Goal: Information Seeking & Learning: Check status

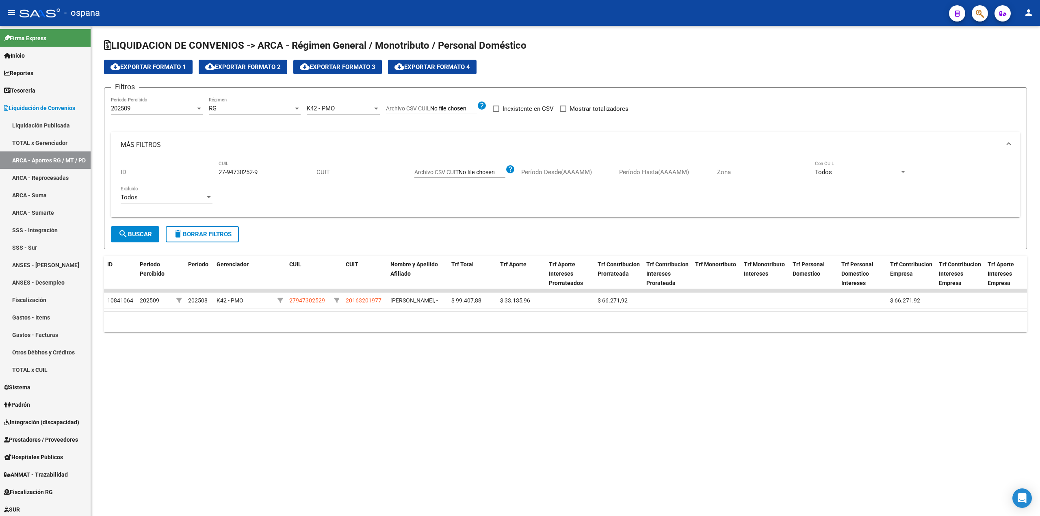
click at [222, 238] on span "delete Borrar Filtros" at bounding box center [202, 234] width 58 height 7
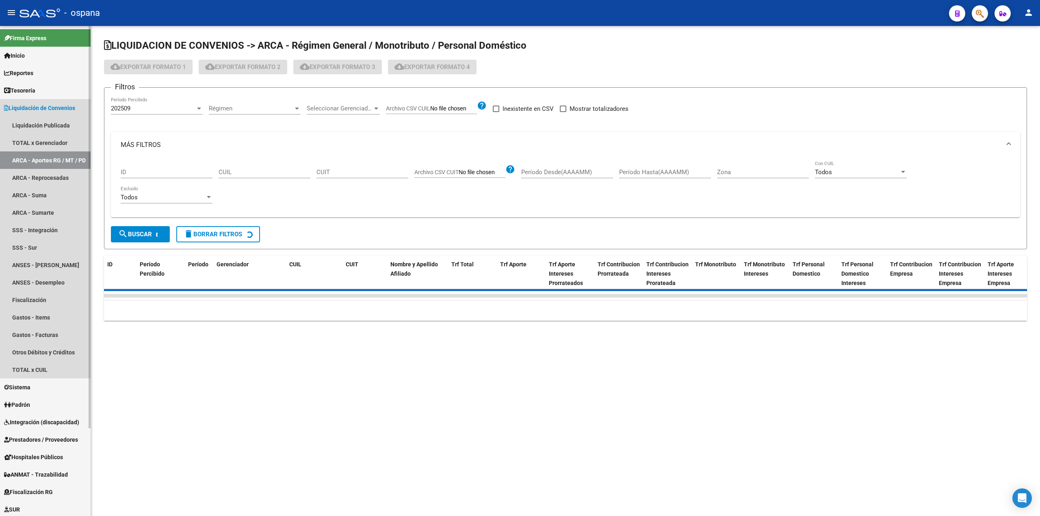
click at [48, 166] on link "ARCA - Aportes RG / MT / PD" at bounding box center [45, 159] width 91 height 17
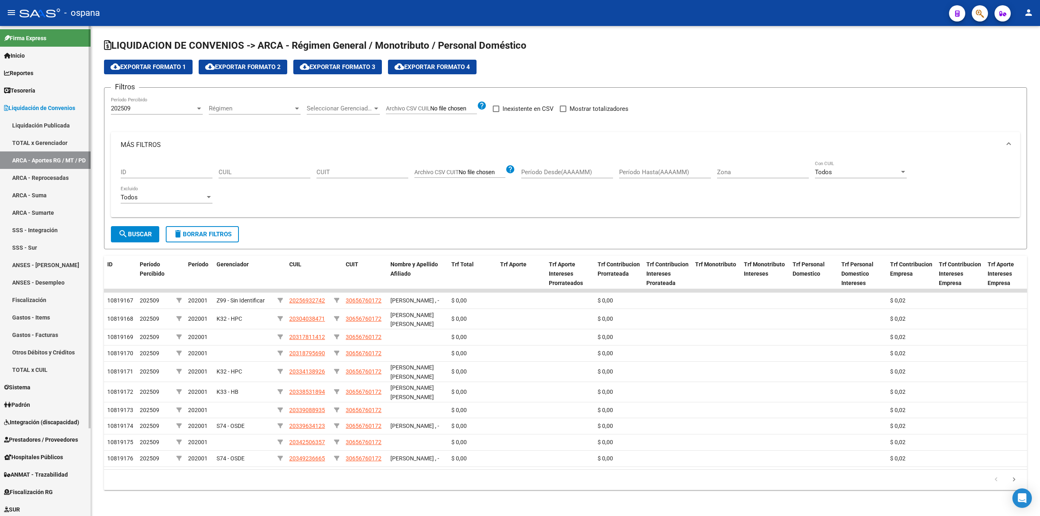
click at [26, 108] on span "Liquidación de Convenios" at bounding box center [39, 108] width 71 height 9
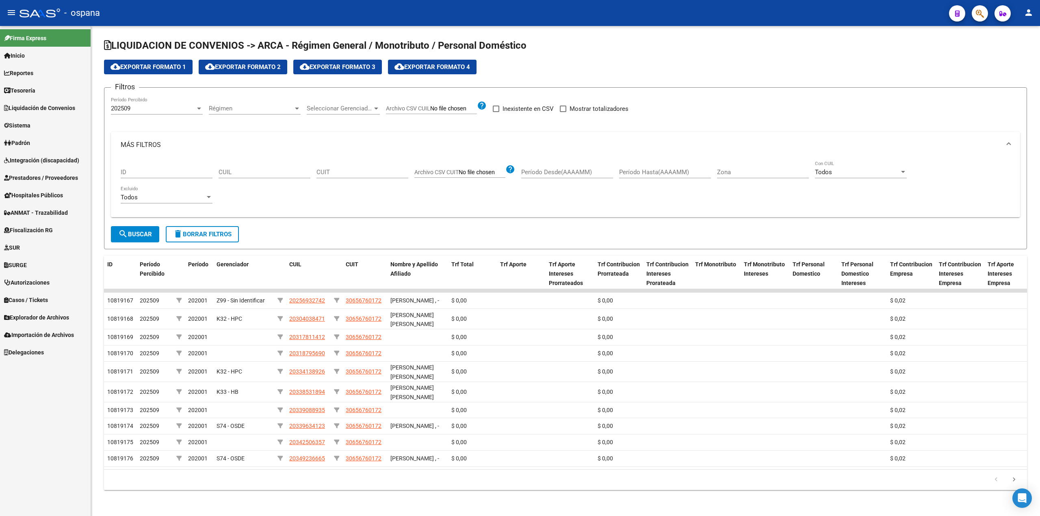
click at [30, 140] on span "Padrón" at bounding box center [17, 142] width 26 height 9
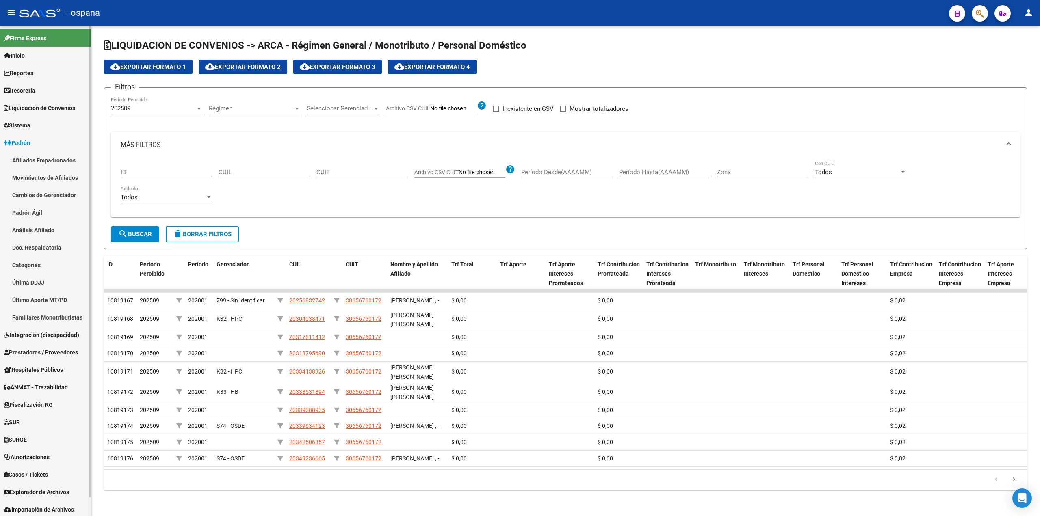
click at [42, 314] on link "Familiares Monotributistas" at bounding box center [45, 317] width 91 height 17
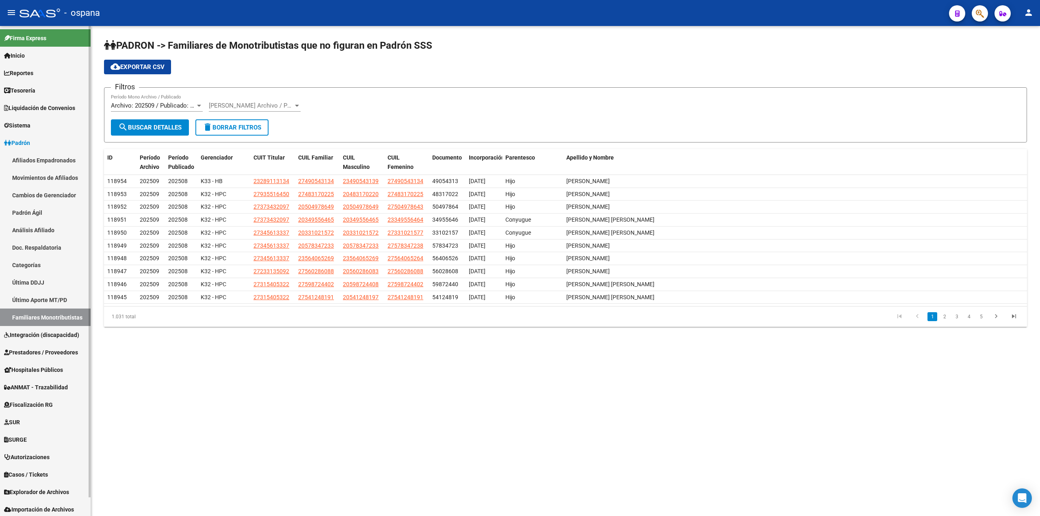
click at [41, 176] on link "Movimientos de Afiliados" at bounding box center [45, 177] width 91 height 17
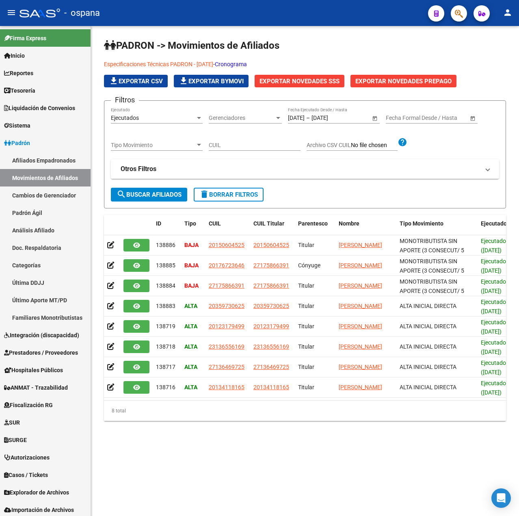
click at [154, 167] on strong "Otros Filtros" at bounding box center [139, 168] width 36 height 9
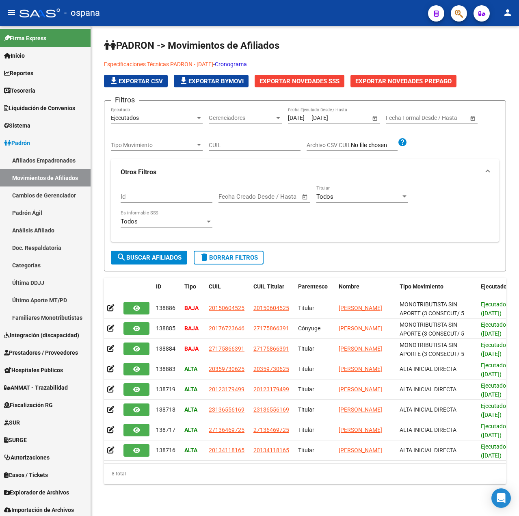
click at [154, 168] on strong "Otros Filtros" at bounding box center [139, 172] width 36 height 9
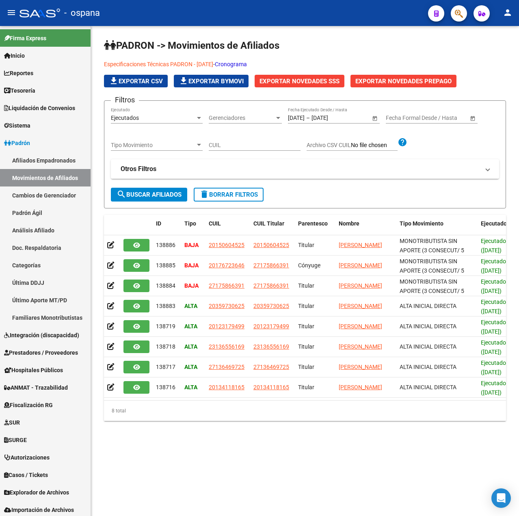
click at [141, 169] on strong "Otros Filtros" at bounding box center [139, 168] width 36 height 9
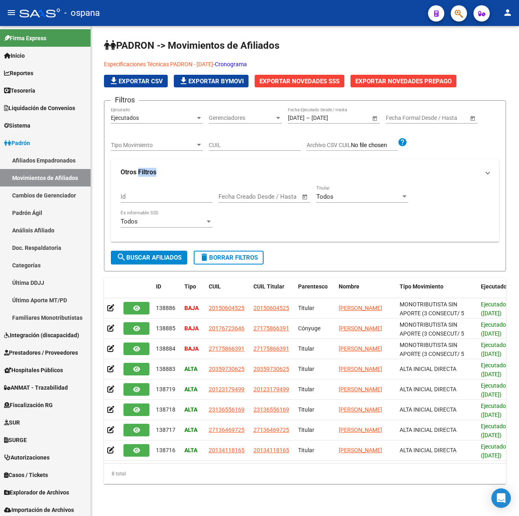
click at [141, 169] on strong "Otros Filtros" at bounding box center [139, 172] width 36 height 9
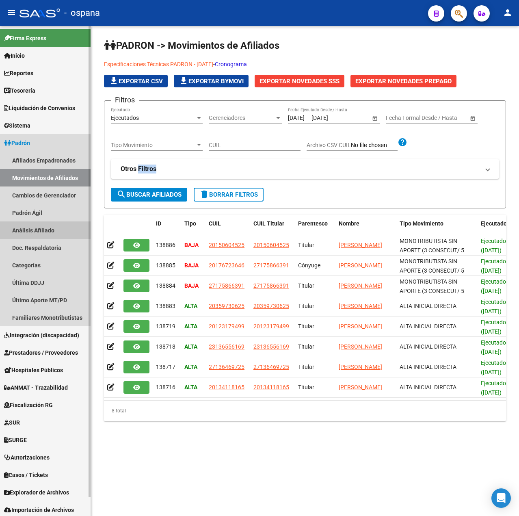
click at [36, 226] on link "Análisis Afiliado" at bounding box center [45, 229] width 91 height 17
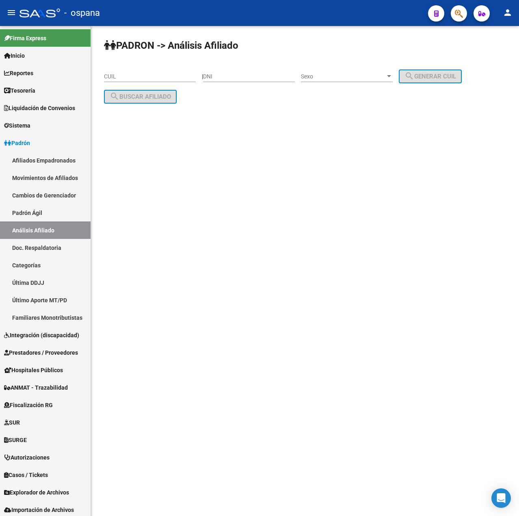
click at [171, 73] on input "CUIL" at bounding box center [150, 76] width 92 height 7
paste input "27-06122368-7"
click at [149, 96] on span "search Buscar afiliado" at bounding box center [140, 96] width 61 height 7
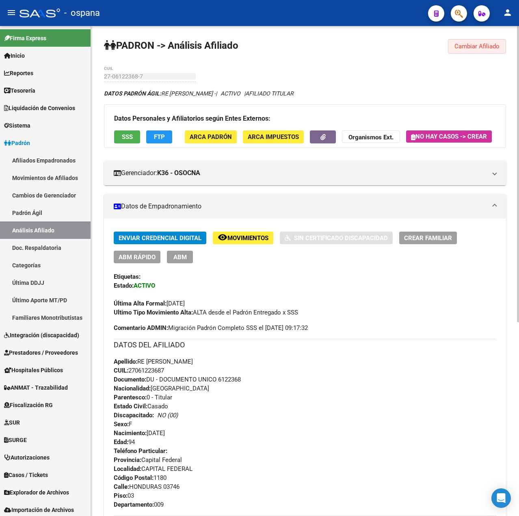
click at [485, 46] on span "Cambiar Afiliado" at bounding box center [476, 46] width 45 height 7
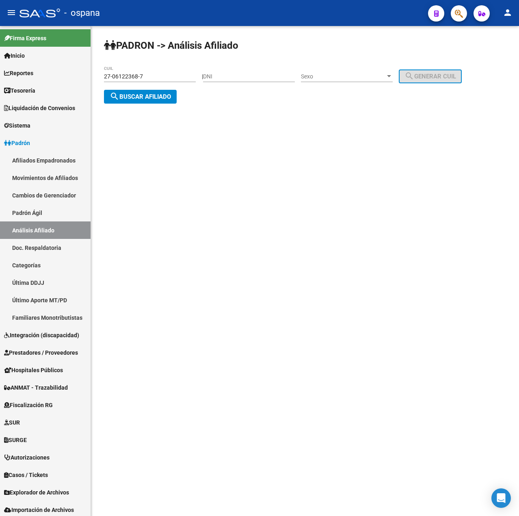
drag, startPoint x: 165, startPoint y: 81, endPoint x: 159, endPoint y: 78, distance: 6.9
click at [159, 78] on div "27-06122368-7 CUIL" at bounding box center [150, 74] width 92 height 16
drag, startPoint x: 152, startPoint y: 74, endPoint x: 76, endPoint y: 74, distance: 76.3
click at [76, 74] on mat-sidenav-container "Firma Express Inicio Calendario SSS Instructivos Contacto OS Reportes Tablero d…" at bounding box center [259, 271] width 519 height 490
paste input "0-04397023-3"
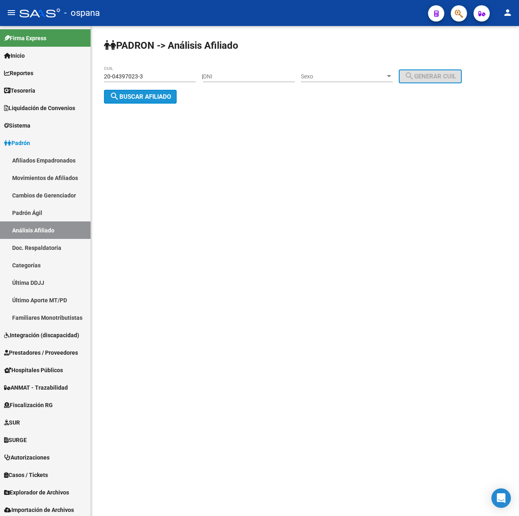
click at [151, 93] on span "search Buscar afiliado" at bounding box center [140, 96] width 61 height 7
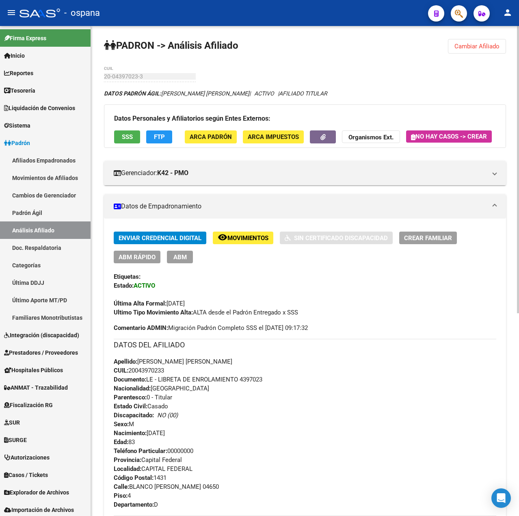
click at [479, 44] on span "Cambiar Afiliado" at bounding box center [476, 46] width 45 height 7
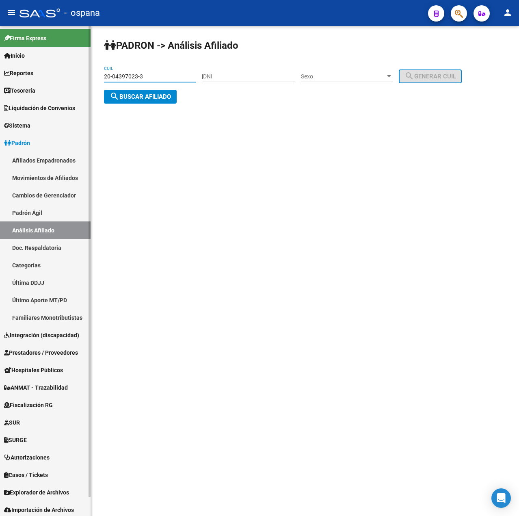
drag, startPoint x: 150, startPoint y: 74, endPoint x: 68, endPoint y: 75, distance: 81.6
click at [68, 75] on mat-sidenav-container "Firma Express Inicio Calendario SSS Instructivos Contacto OS Reportes Tablero d…" at bounding box center [259, 271] width 519 height 490
paste input "5492646-5"
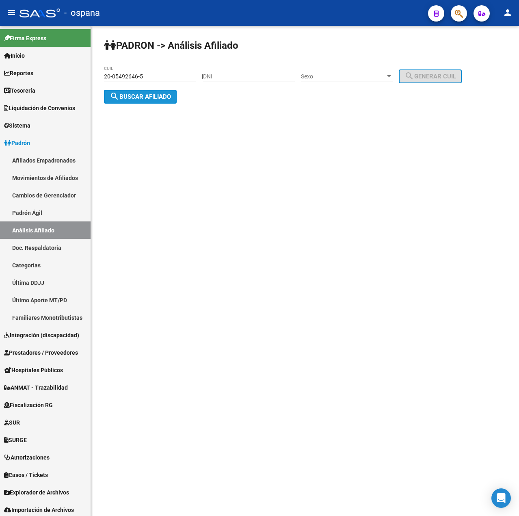
click at [152, 96] on span "search Buscar afiliado" at bounding box center [140, 96] width 61 height 7
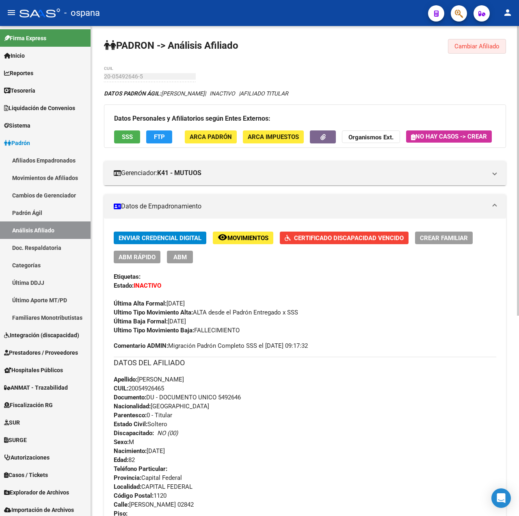
click at [489, 48] on span "Cambiar Afiliado" at bounding box center [476, 46] width 45 height 7
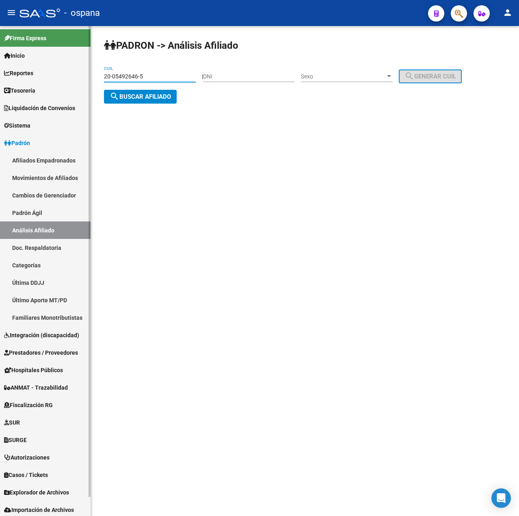
drag, startPoint x: 157, startPoint y: 73, endPoint x: 16, endPoint y: 75, distance: 140.9
click at [16, 75] on mat-sidenav-container "Firma Express Inicio Calendario SSS Instructivos Contacto OS Reportes Tablero d…" at bounding box center [259, 271] width 519 height 490
paste input "7-05087140-7"
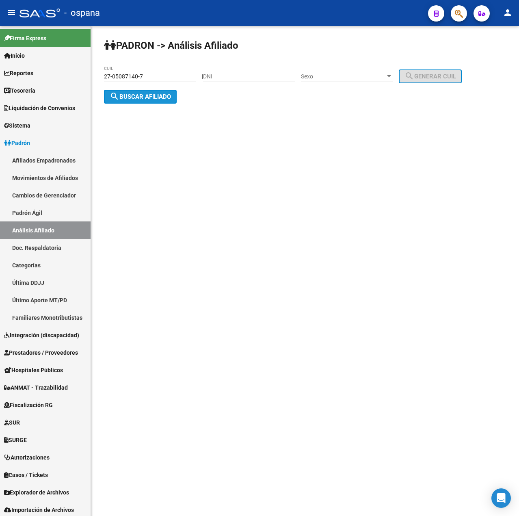
click at [151, 99] on span "search Buscar afiliado" at bounding box center [140, 96] width 61 height 7
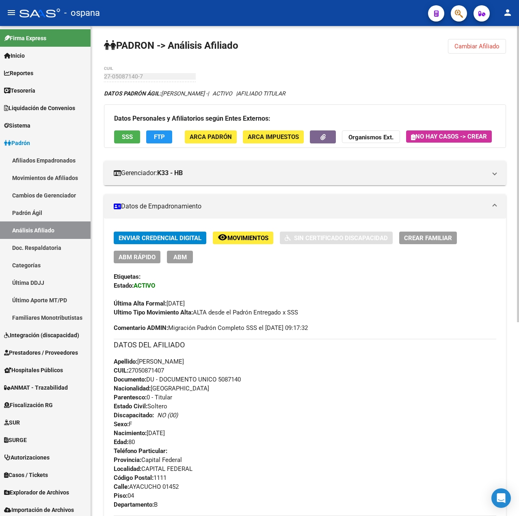
click at [479, 44] on span "Cambiar Afiliado" at bounding box center [476, 46] width 45 height 7
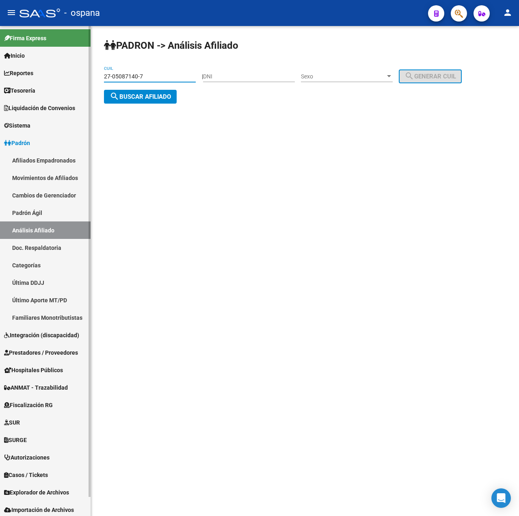
drag, startPoint x: 142, startPoint y: 76, endPoint x: 37, endPoint y: 78, distance: 105.2
click at [35, 77] on mat-sidenav-container "Firma Express Inicio Calendario SSS Instructivos Contacto OS Reportes Tablero d…" at bounding box center [259, 271] width 519 height 490
paste input "6049825-9"
click at [147, 96] on span "search Buscar afiliado" at bounding box center [140, 96] width 61 height 7
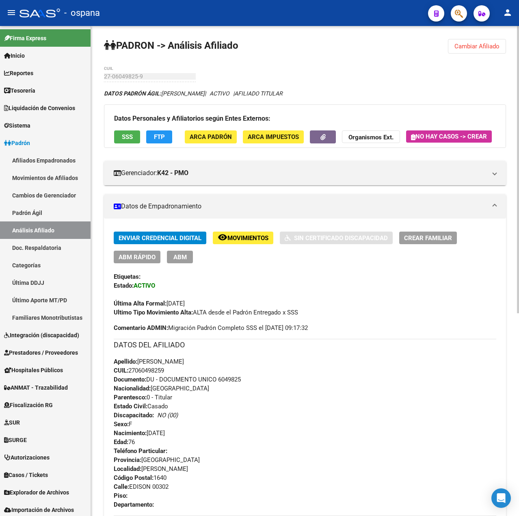
click at [495, 52] on button "Cambiar Afiliado" at bounding box center [477, 46] width 58 height 15
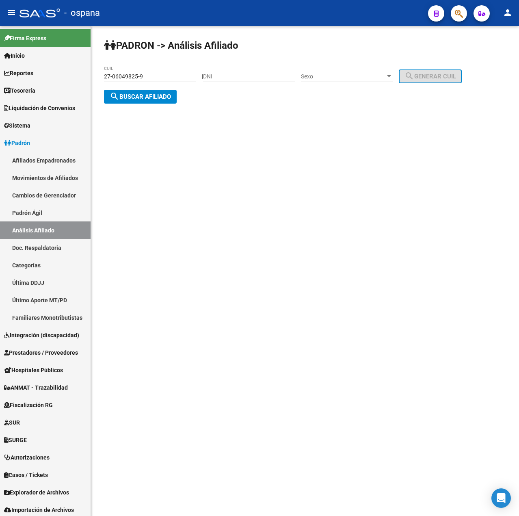
drag, startPoint x: 160, startPoint y: 77, endPoint x: -2, endPoint y: 70, distance: 162.2
click at [0, 70] on html "menu - ospana person Firma Express Inicio Calendario SSS Instructivos Contacto …" at bounding box center [259, 258] width 519 height 516
paste input "93416174-8"
click at [147, 94] on span "search Buscar afiliado" at bounding box center [140, 96] width 61 height 7
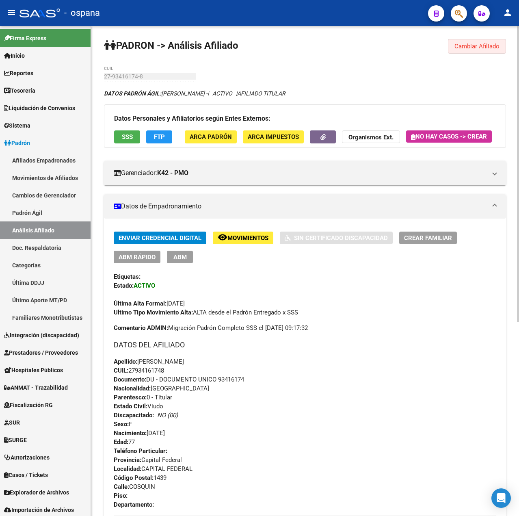
click at [474, 51] on button "Cambiar Afiliado" at bounding box center [477, 46] width 58 height 15
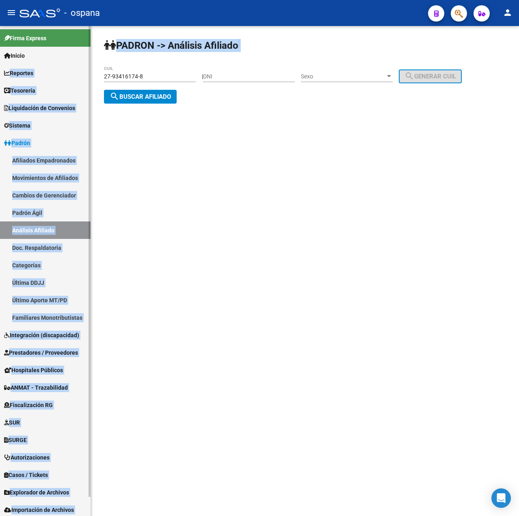
drag, startPoint x: 173, startPoint y: 71, endPoint x: 2, endPoint y: 73, distance: 171.0
click at [2, 73] on mat-sidenav-container "Firma Express Inicio Calendario SSS Instructivos Contacto OS Reportes Tablero d…" at bounding box center [259, 271] width 519 height 490
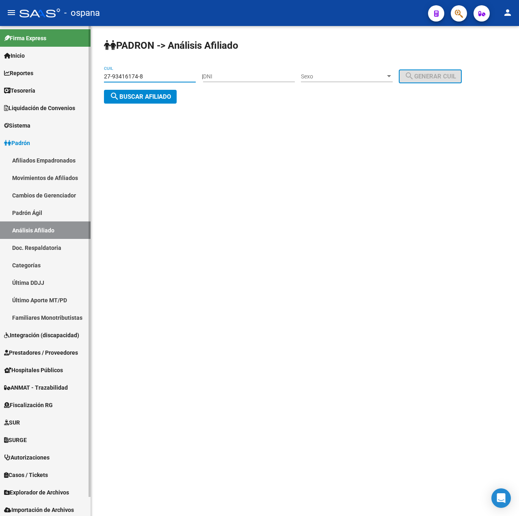
drag, startPoint x: 160, startPoint y: 76, endPoint x: 74, endPoint y: 71, distance: 85.8
click at [74, 71] on mat-sidenav-container "Firma Express Inicio Calendario SSS Instructivos Contacto OS Reportes Tablero d…" at bounding box center [259, 271] width 519 height 490
paste input "06406249"
click at [142, 94] on span "search Buscar afiliado" at bounding box center [140, 96] width 61 height 7
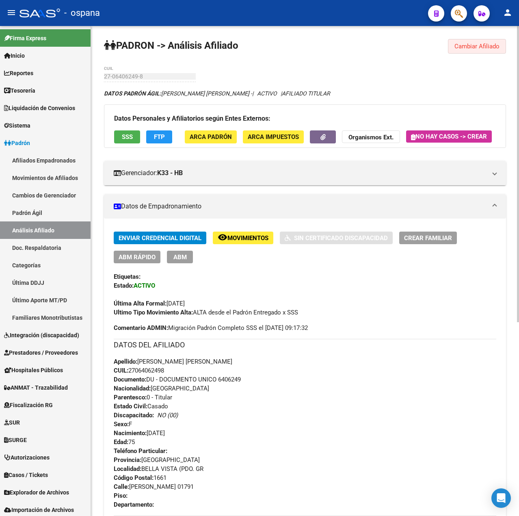
click at [459, 47] on span "Cambiar Afiliado" at bounding box center [476, 46] width 45 height 7
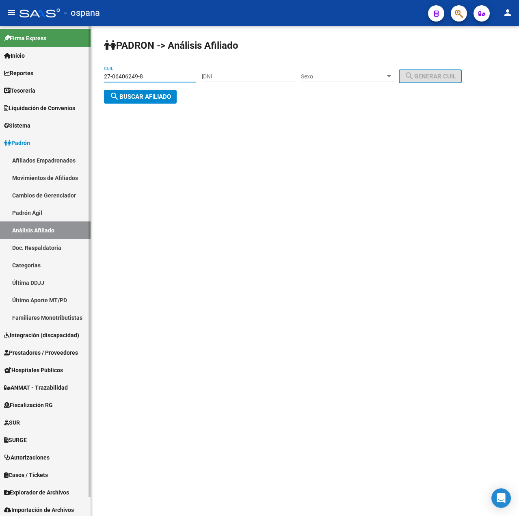
drag, startPoint x: 170, startPoint y: 74, endPoint x: 12, endPoint y: 66, distance: 157.8
click at [5, 65] on mat-sidenav-container "Firma Express Inicio Calendario SSS Instructivos Contacto OS Reportes Tablero d…" at bounding box center [259, 271] width 519 height 490
paste input "10122098"
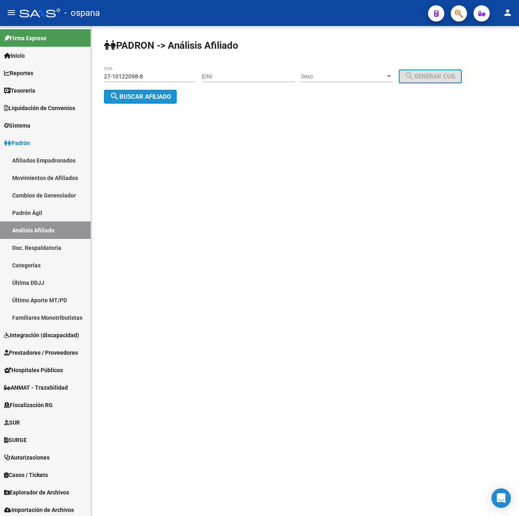
click at [157, 94] on span "search Buscar afiliado" at bounding box center [140, 96] width 61 height 7
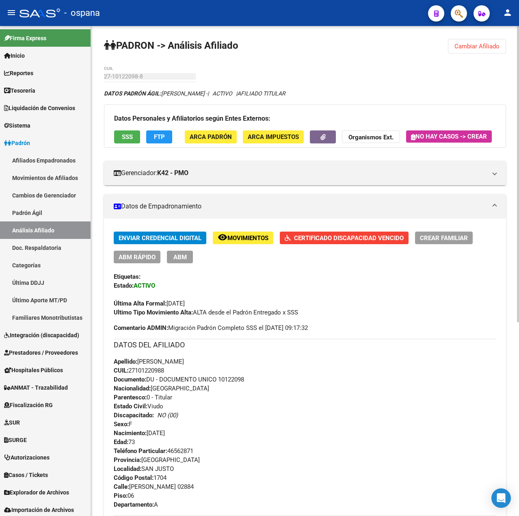
click at [500, 48] on span "Cambiar Afiliado" at bounding box center [476, 46] width 45 height 7
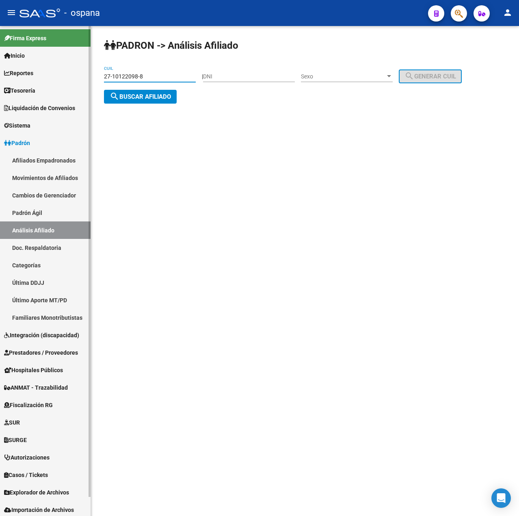
drag, startPoint x: 184, startPoint y: 74, endPoint x: 48, endPoint y: 72, distance: 136.5
click at [45, 72] on mat-sidenav-container "Firma Express Inicio Calendario SSS Instructivos Contacto OS Reportes Tablero d…" at bounding box center [259, 271] width 519 height 490
paste input "0-04281510-2"
click at [155, 97] on span "search Buscar afiliado" at bounding box center [140, 96] width 61 height 7
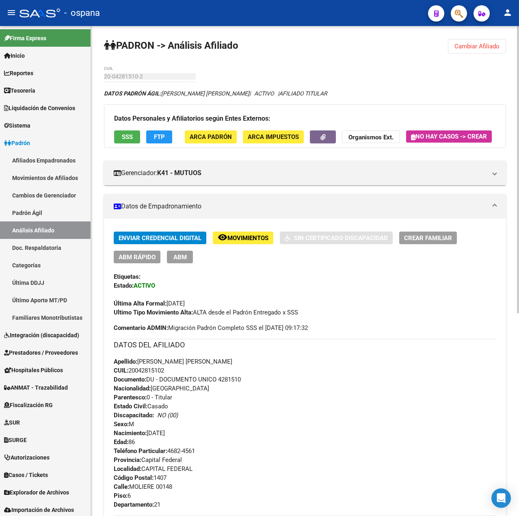
click at [473, 47] on span "Cambiar Afiliado" at bounding box center [476, 46] width 45 height 7
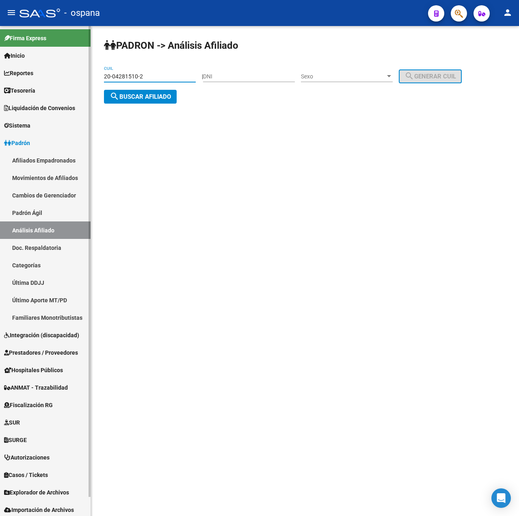
drag, startPoint x: 132, startPoint y: 76, endPoint x: 71, endPoint y: 76, distance: 60.5
click at [72, 76] on mat-sidenav-container "Firma Express Inicio Calendario SSS Instructivos Contacto OS Reportes Tablero d…" at bounding box center [259, 271] width 519 height 490
paste input "7-13460373-4"
type input "27-13460373-4"
click at [151, 95] on span "search Buscar afiliado" at bounding box center [140, 96] width 61 height 7
